Goal: Navigation & Orientation: Find specific page/section

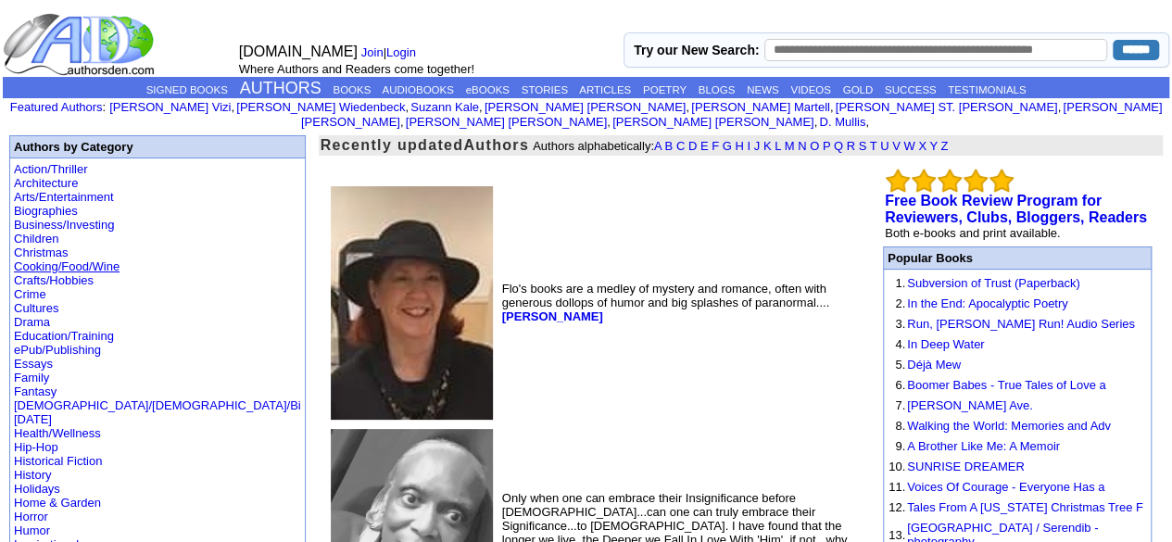
click at [52, 259] on link "Cooking/Food/Wine" at bounding box center [67, 266] width 106 height 14
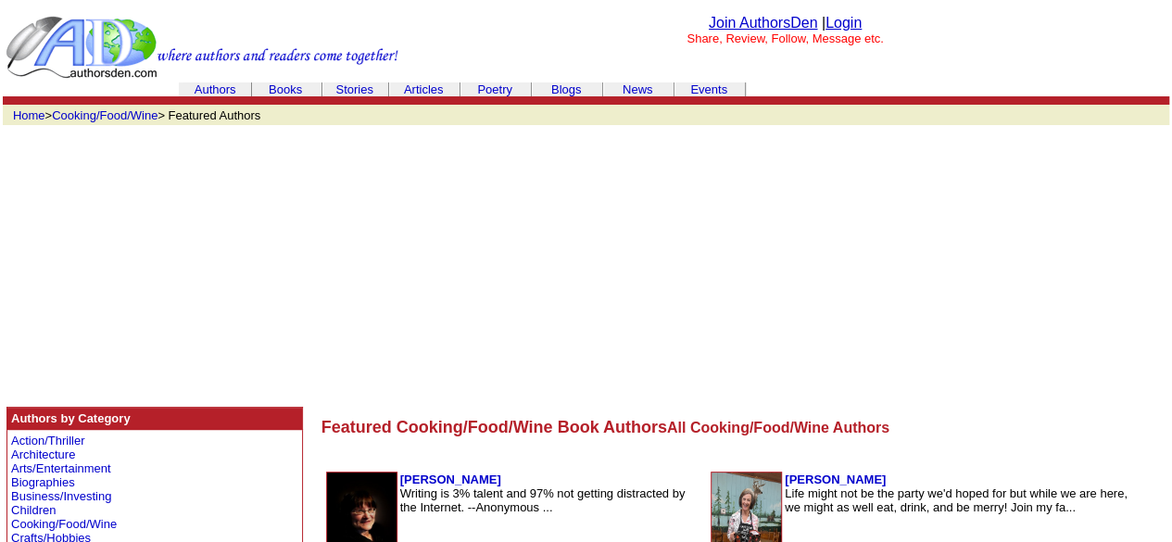
click at [224, 86] on link "Authors" at bounding box center [216, 89] width 42 height 14
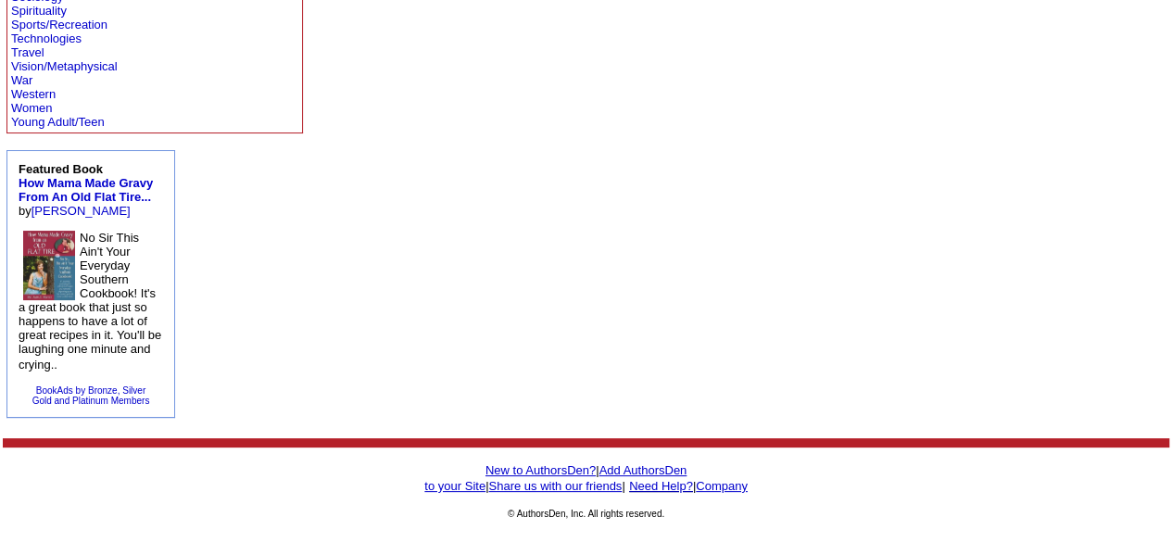
scroll to position [1218, 0]
